Goal: Task Accomplishment & Management: Use online tool/utility

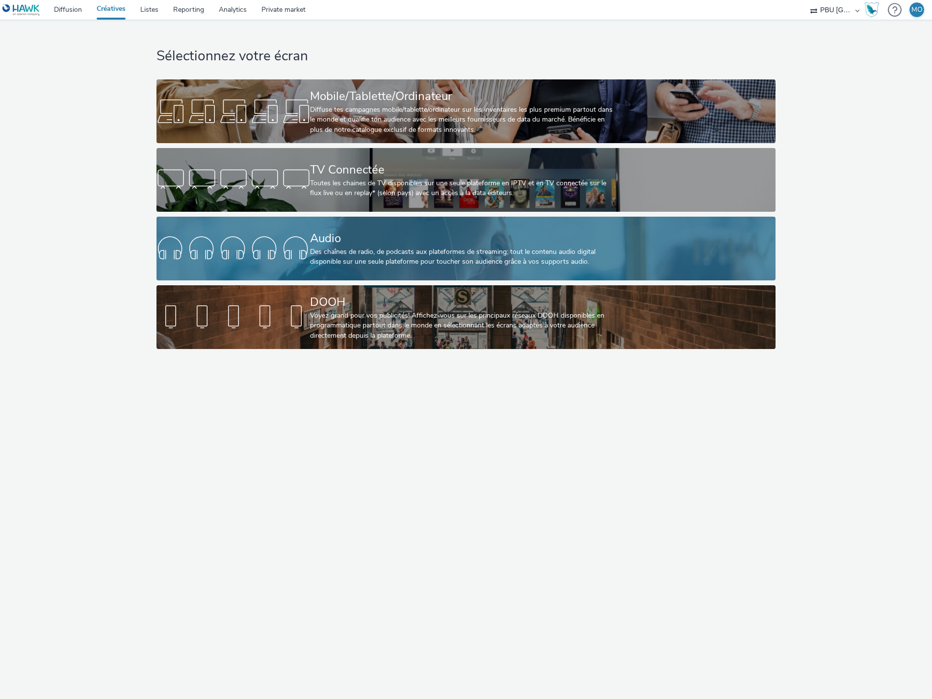
click at [288, 243] on div at bounding box center [232, 248] width 153 height 31
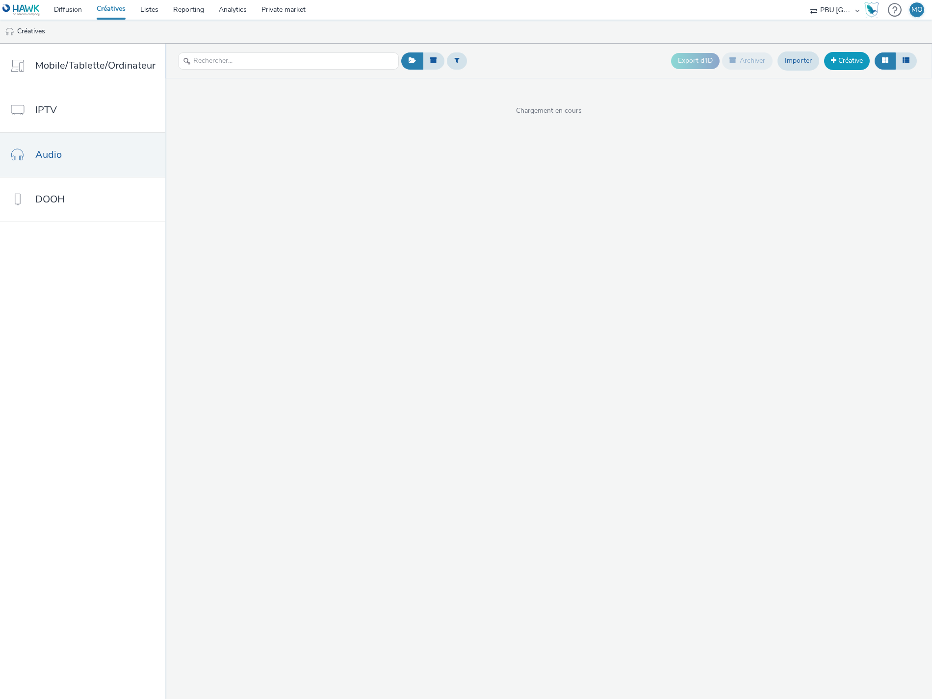
click at [845, 64] on link "Créative" at bounding box center [847, 61] width 46 height 18
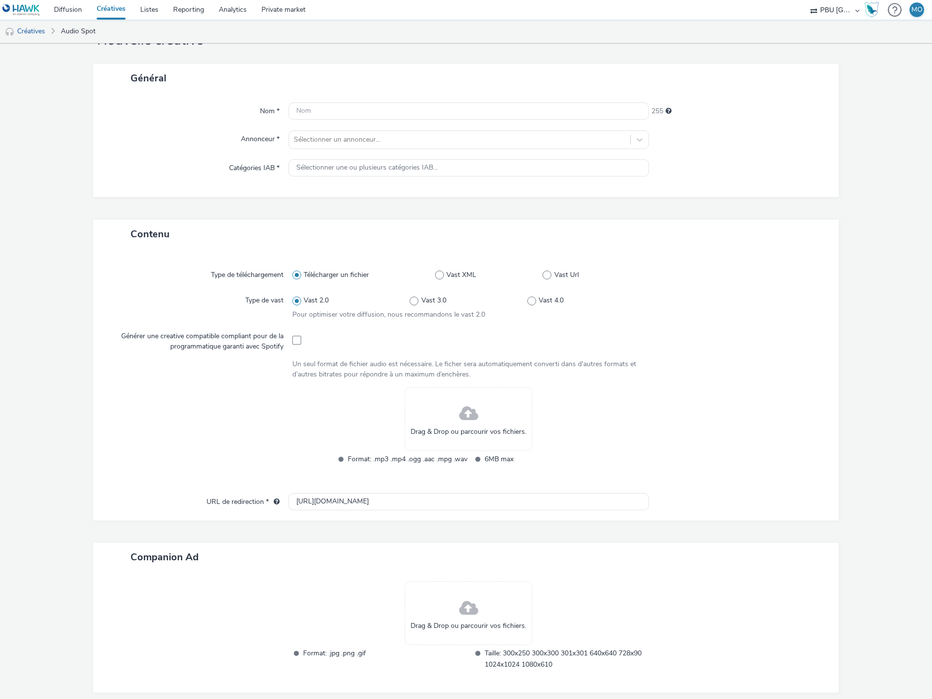
scroll to position [80, 0]
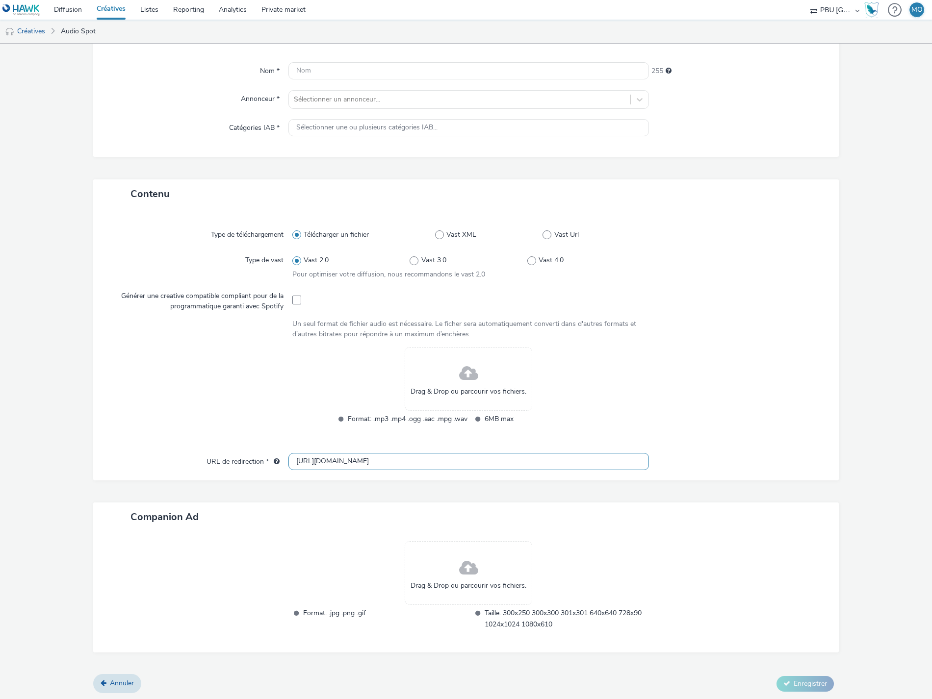
click at [334, 462] on input "[URL][DOMAIN_NAME]" at bounding box center [468, 461] width 360 height 17
click at [133, 438] on div "Type de téléchargement Télécharger un fichier Vast XML Vast Url Type de vast Va…" at bounding box center [466, 335] width 726 height 235
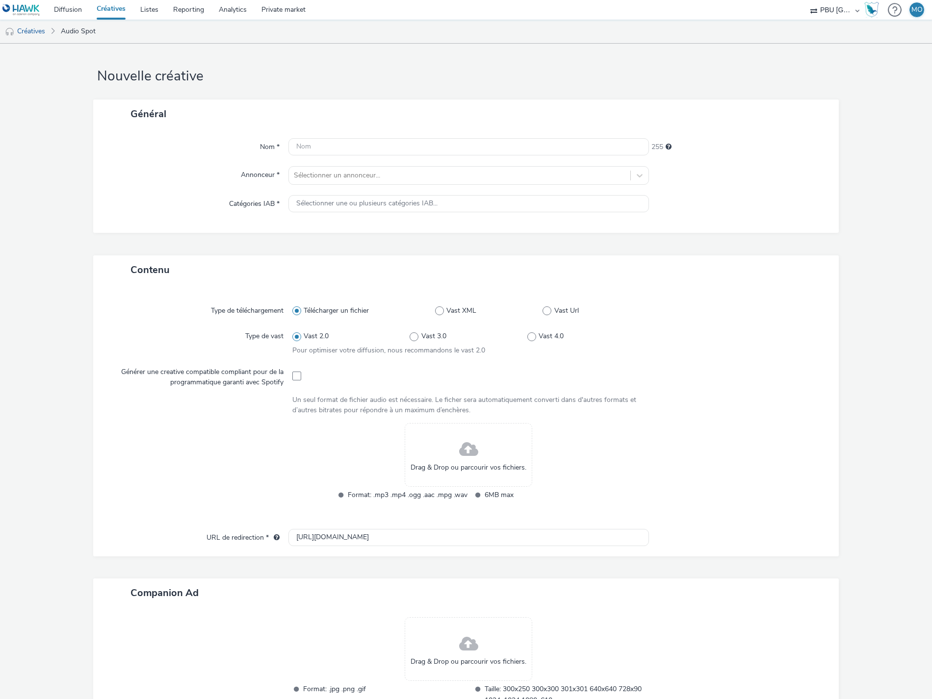
scroll to position [0, 0]
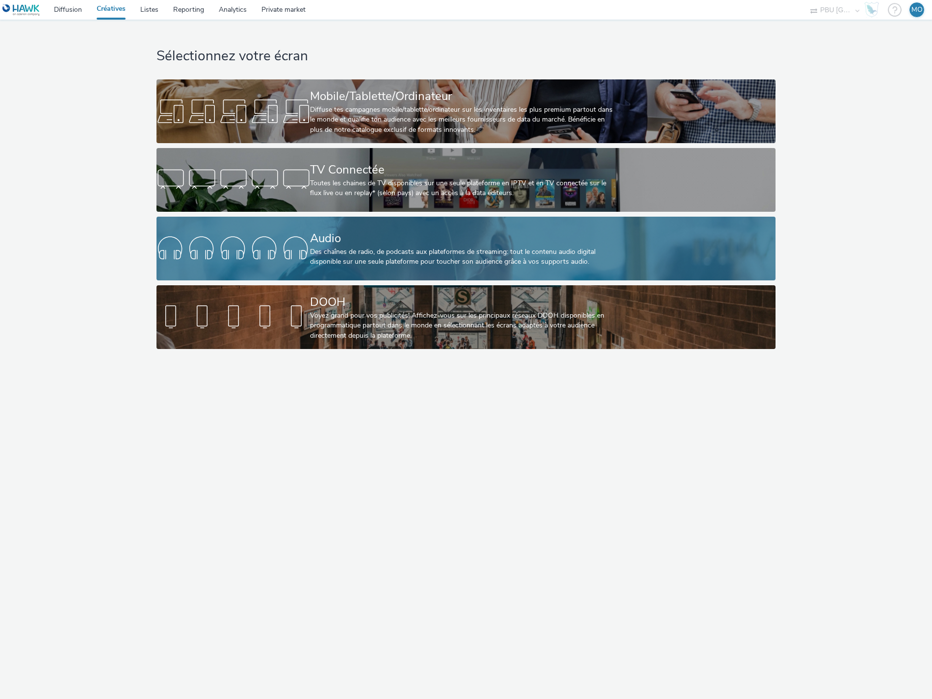
click at [218, 225] on link "Audio Des chaînes de radio, de podcasts aux plateformes de streaming: tout le c…" at bounding box center [465, 249] width 619 height 64
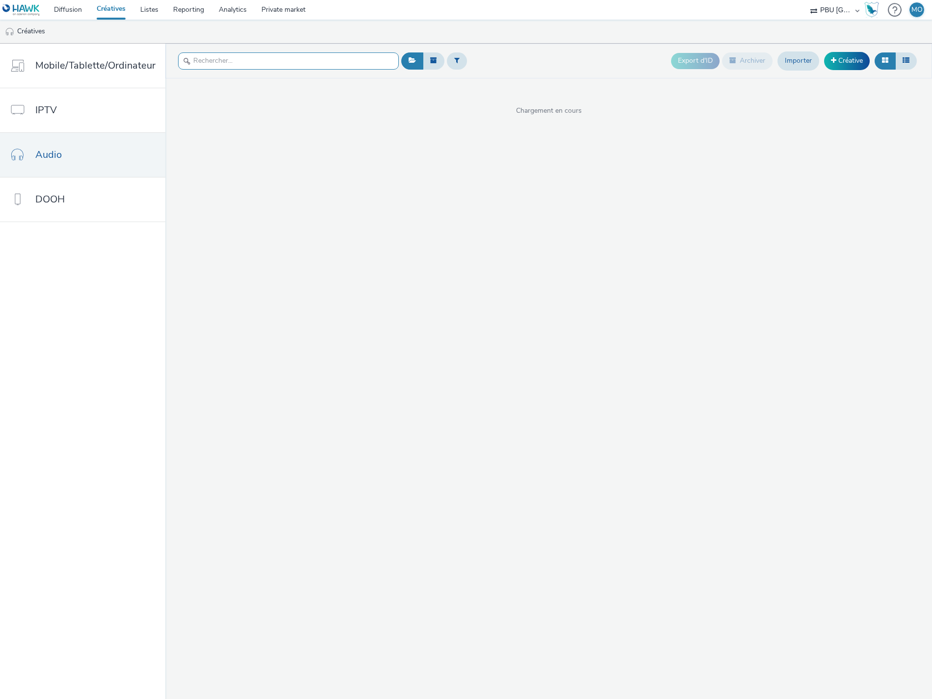
click at [215, 59] on input "text" at bounding box center [288, 60] width 221 height 17
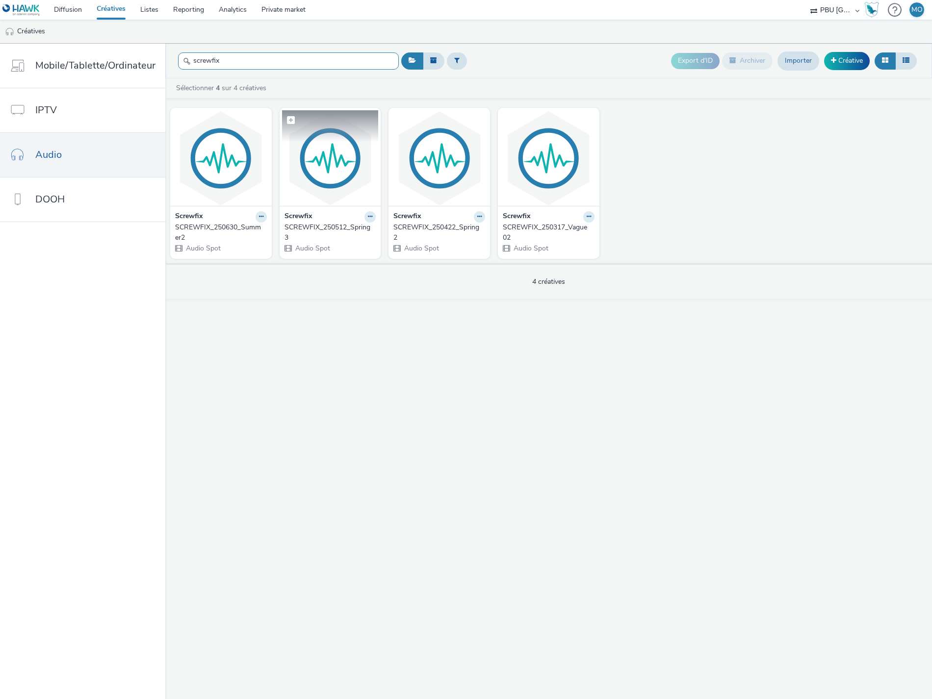
type input "screwfix"
click at [318, 169] on img at bounding box center [330, 158] width 97 height 96
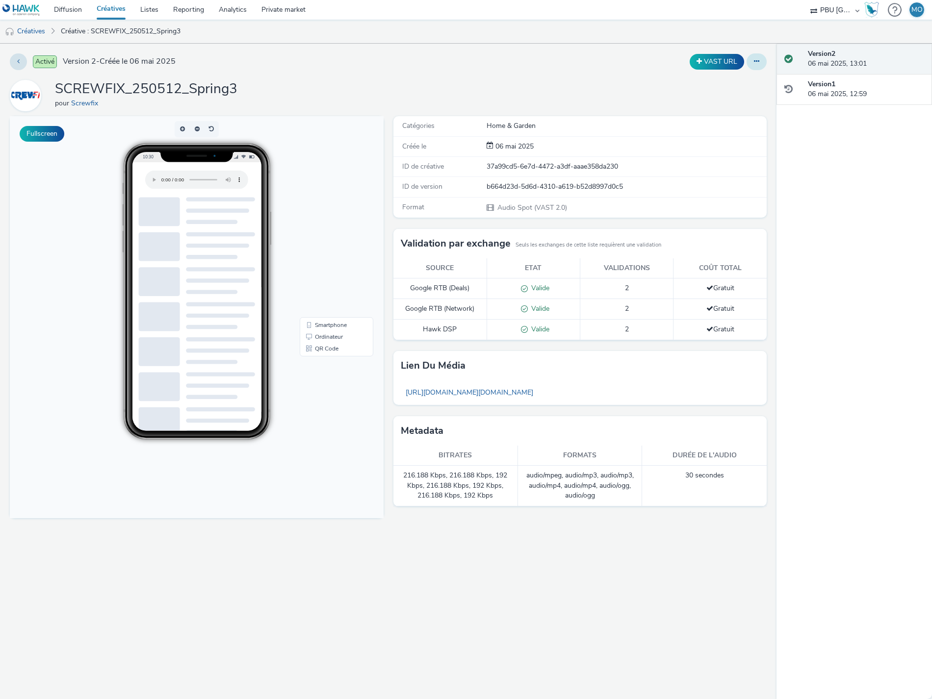
click at [756, 62] on icon at bounding box center [756, 61] width 5 height 7
click at [744, 77] on link "Modifier" at bounding box center [730, 82] width 74 height 20
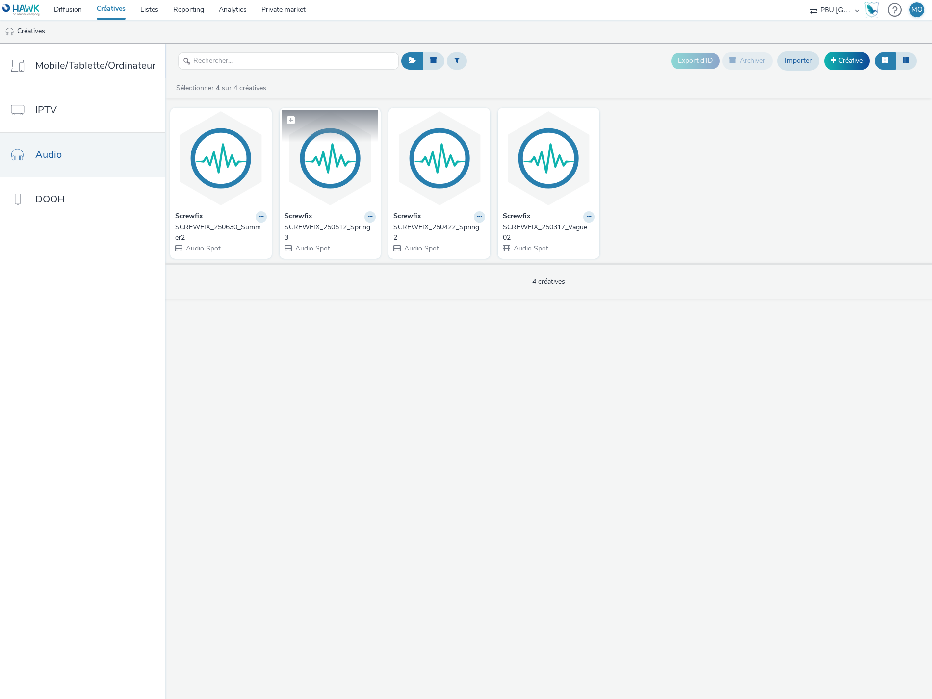
click at [297, 177] on img at bounding box center [330, 158] width 97 height 96
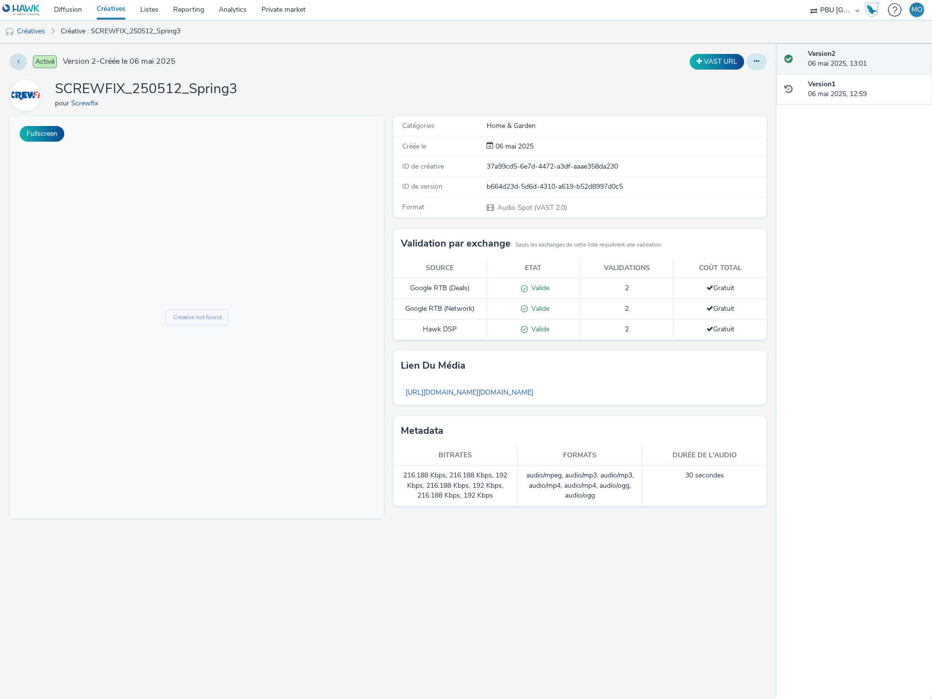
click at [761, 62] on button at bounding box center [756, 61] width 20 height 17
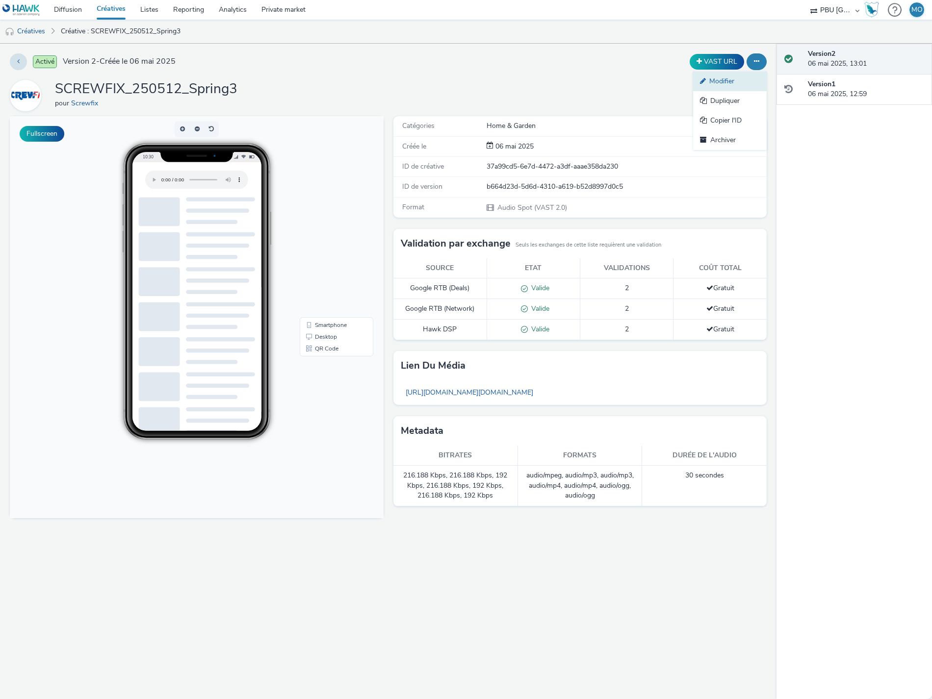
click at [741, 86] on link "Modifier" at bounding box center [730, 82] width 74 height 20
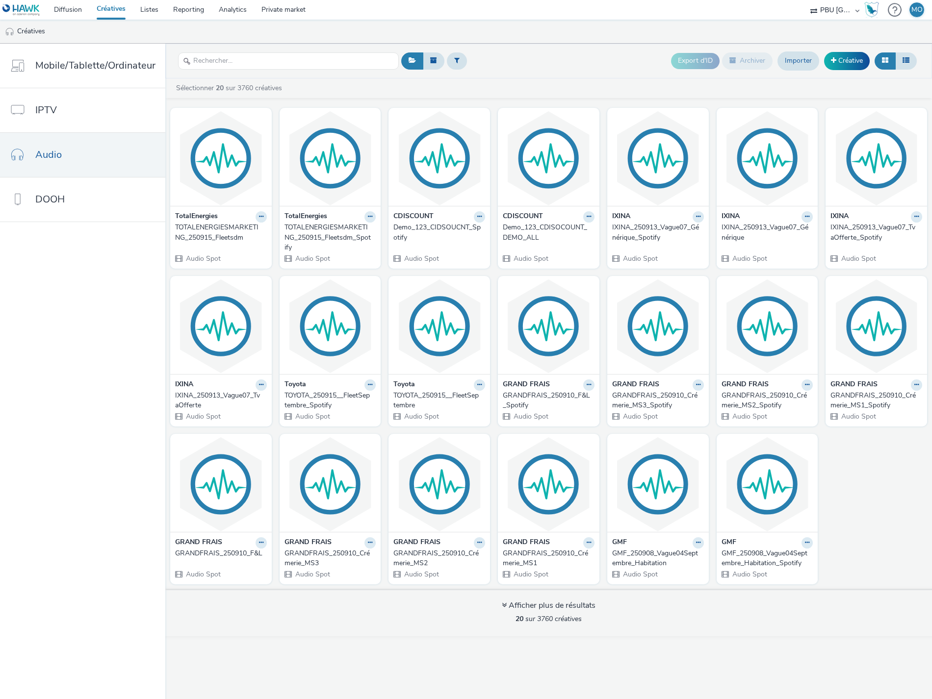
click at [111, 7] on link "Créatives" at bounding box center [111, 10] width 44 height 20
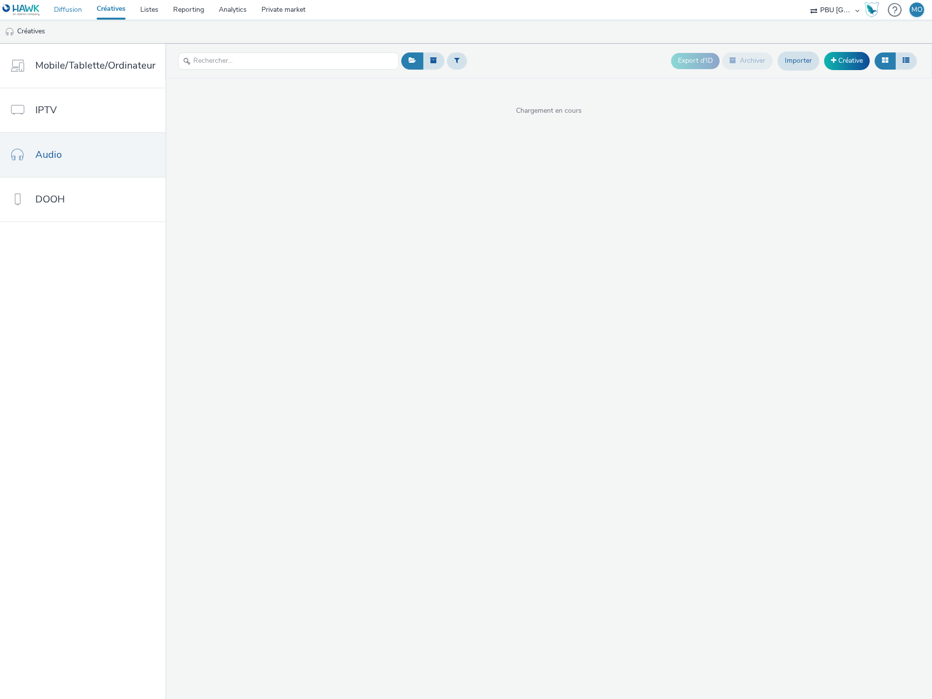
click at [72, 12] on link "Diffusion" at bounding box center [68, 10] width 43 height 20
